Goal: Task Accomplishment & Management: Use online tool/utility

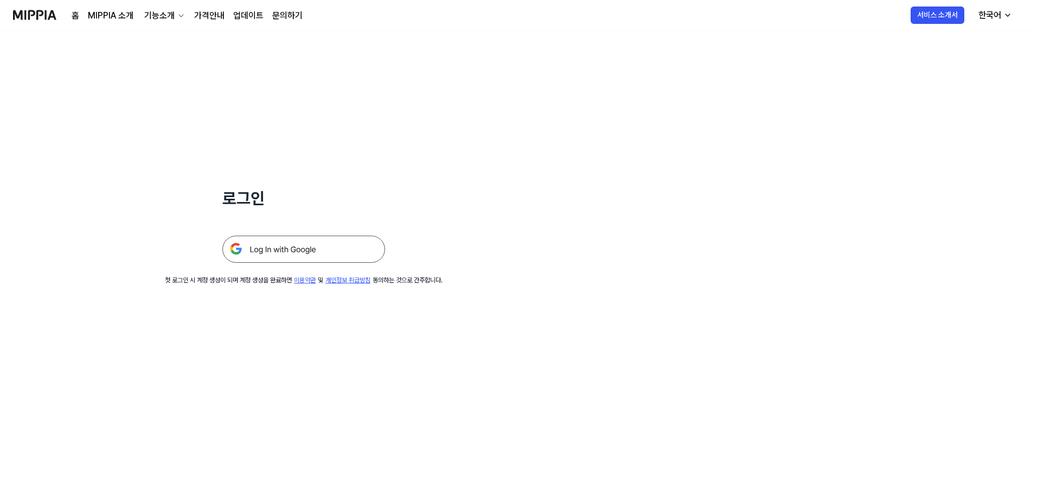
click at [301, 244] on img at bounding box center [303, 248] width 163 height 27
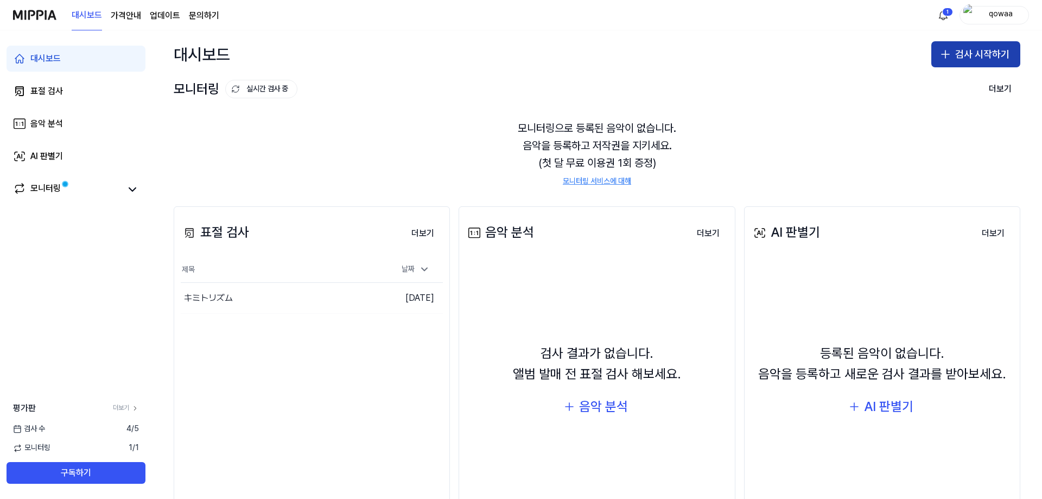
click at [948, 49] on icon "button" at bounding box center [945, 54] width 13 height 13
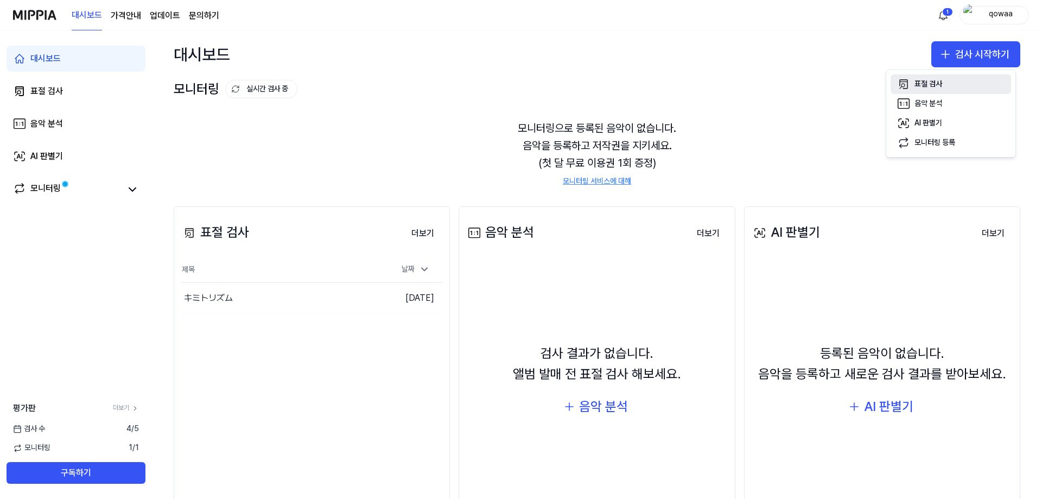
click at [940, 85] on div "표절 검사" at bounding box center [928, 84] width 28 height 11
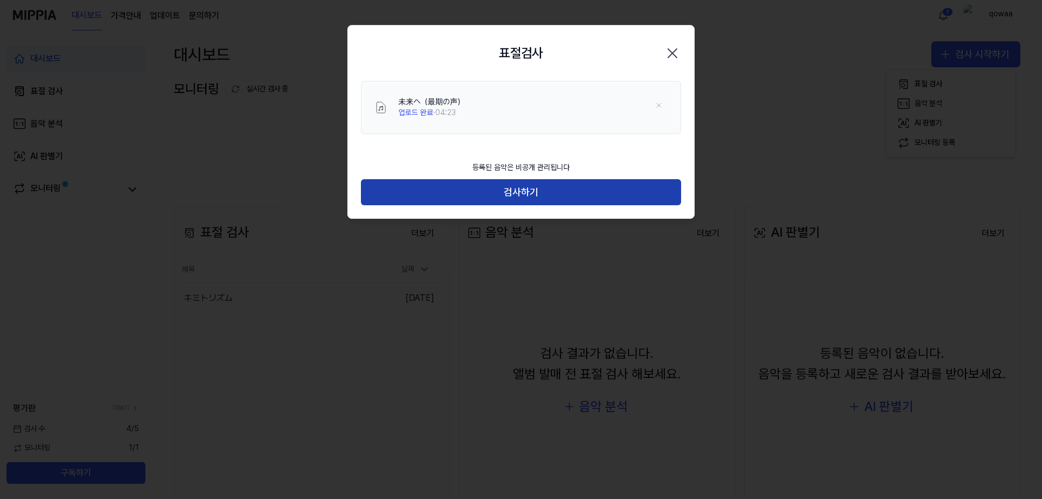
click at [551, 193] on button "검사하기" at bounding box center [521, 192] width 320 height 26
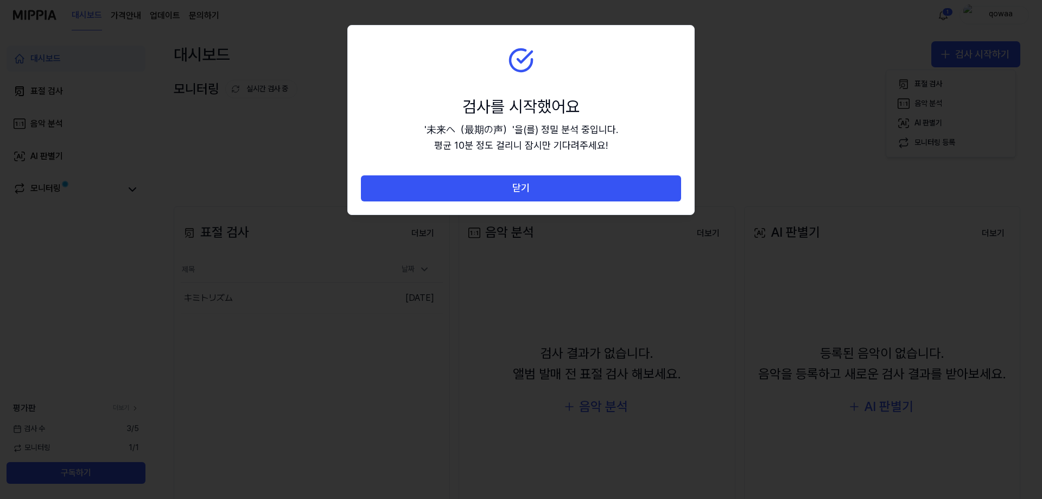
click at [551, 193] on button "닫기" at bounding box center [521, 188] width 320 height 26
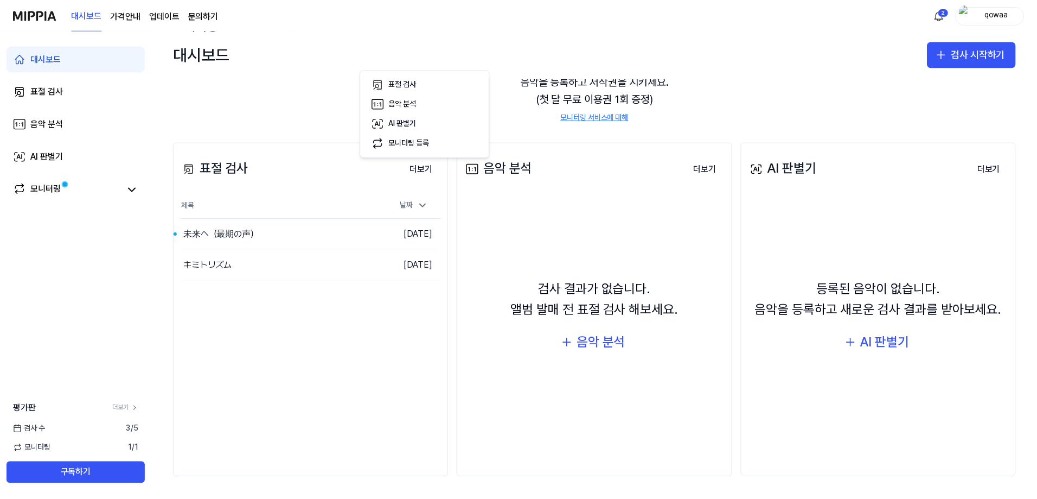
scroll to position [64, 0]
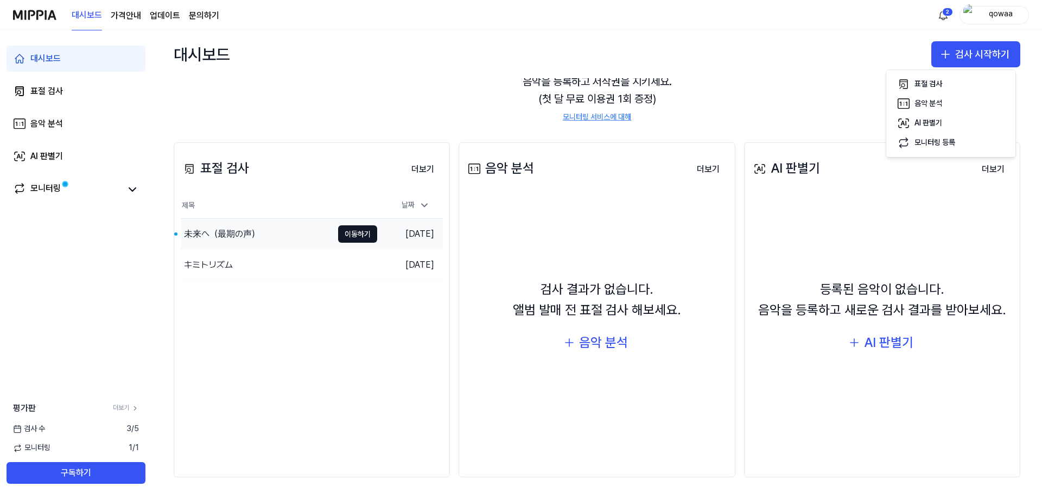
click at [290, 233] on div "未来へ（最期の声）" at bounding box center [257, 234] width 152 height 30
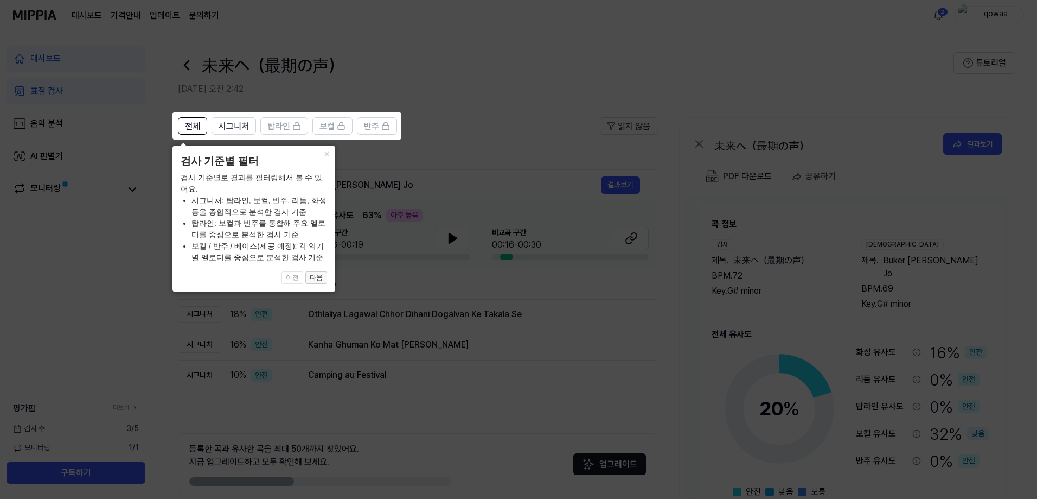
click at [315, 278] on button "다음" at bounding box center [316, 277] width 22 height 13
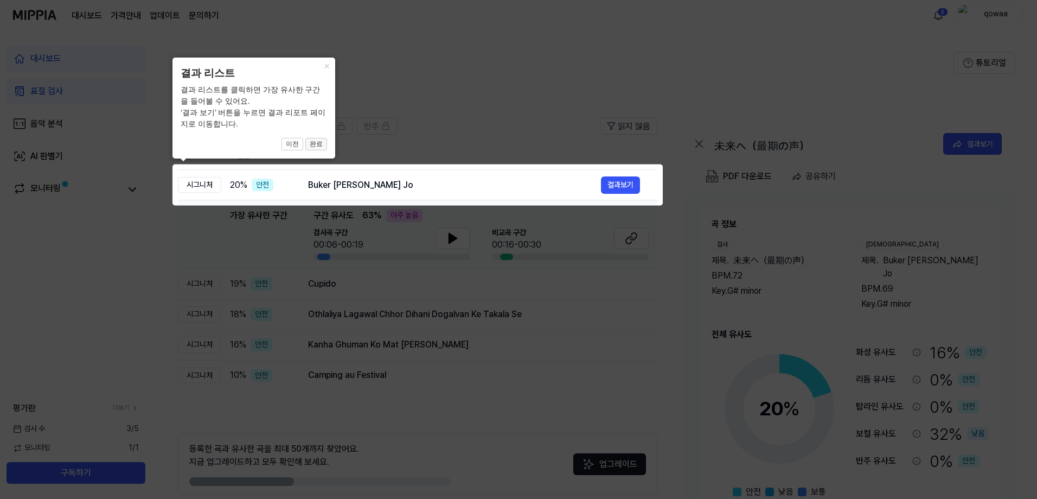
click at [314, 141] on button "완료" at bounding box center [316, 144] width 22 height 13
